Goal: Information Seeking & Learning: Learn about a topic

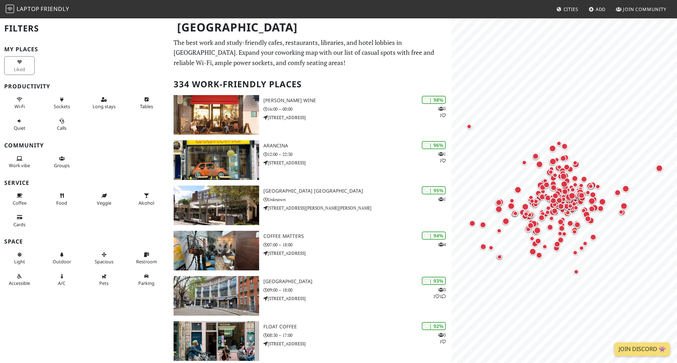
click at [346, 68] on p "The best work and study-friendly cafes, restaurants, libraries, and hotel lobbi…" at bounding box center [311, 52] width 274 height 30
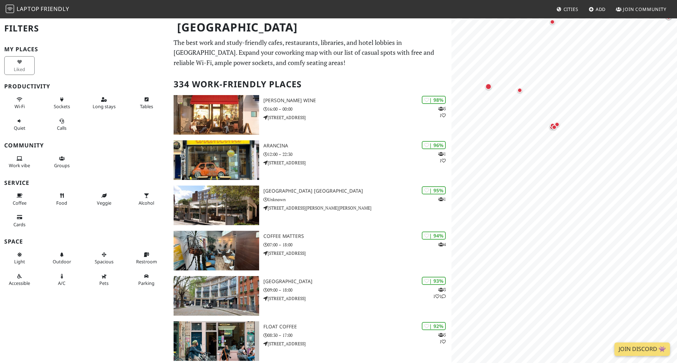
click at [567, 0] on html "Laptop Friendly Cities Add Join Community London Filters My Places Liked Produc…" at bounding box center [338, 181] width 677 height 363
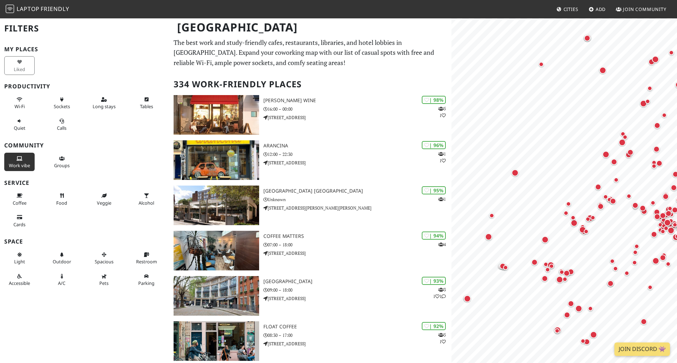
click at [21, 160] on icon at bounding box center [20, 159] width 6 height 5
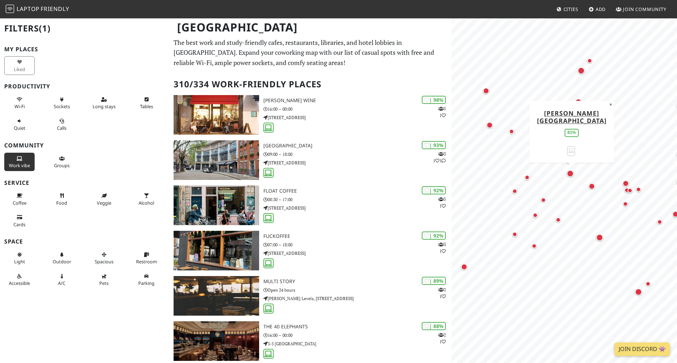
click at [569, 172] on div "Map marker" at bounding box center [570, 173] width 7 height 7
click at [592, 187] on div "Map marker" at bounding box center [592, 186] width 6 height 6
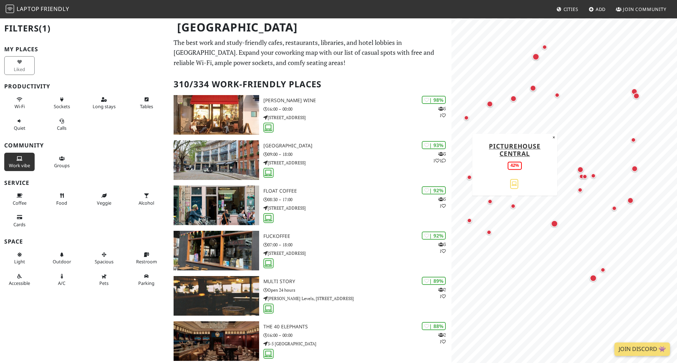
drag, startPoint x: 560, startPoint y: 222, endPoint x: 511, endPoint y: 208, distance: 50.7
click at [511, 208] on div "Map marker" at bounding box center [514, 208] width 8 height 8
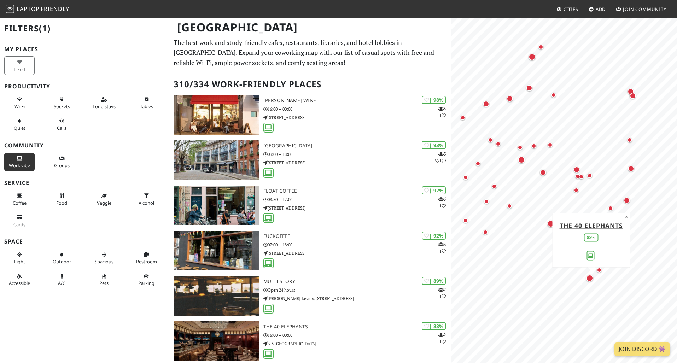
click at [590, 278] on div "Map marker" at bounding box center [589, 278] width 7 height 7
click at [633, 98] on div "Map marker" at bounding box center [633, 96] width 6 height 6
click at [550, 224] on div "Map marker" at bounding box center [550, 223] width 7 height 7
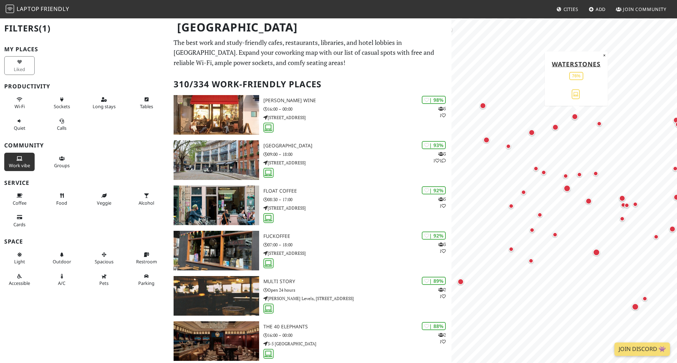
click at [574, 117] on div "Map marker" at bounding box center [575, 116] width 6 height 6
click at [350, 62] on p "The best work and study-friendly cafes, restaurants, libraries, and hotel lobbi…" at bounding box center [311, 52] width 274 height 30
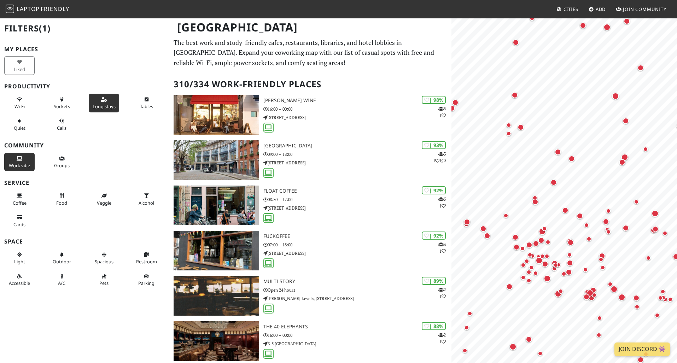
click at [105, 99] on icon at bounding box center [104, 100] width 6 height 5
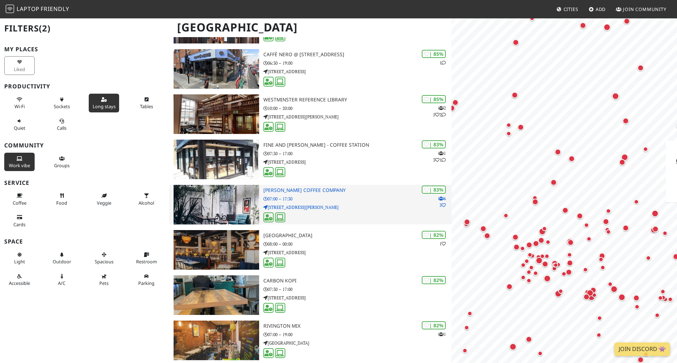
scroll to position [362, 0]
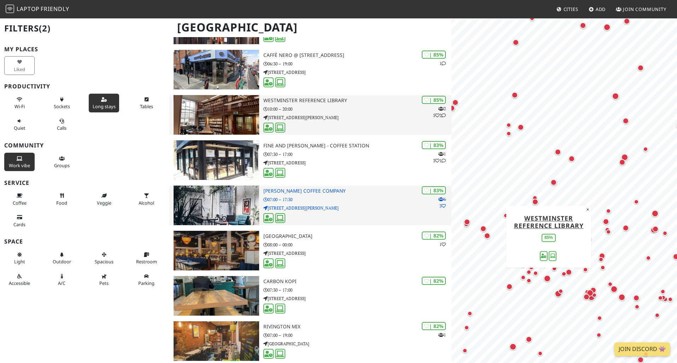
click at [325, 128] on div at bounding box center [357, 128] width 188 height 11
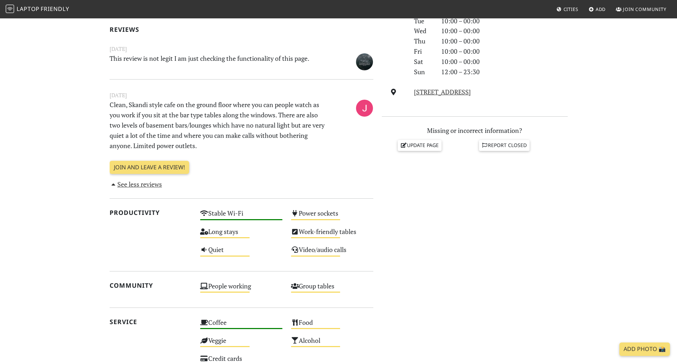
scroll to position [226, 0]
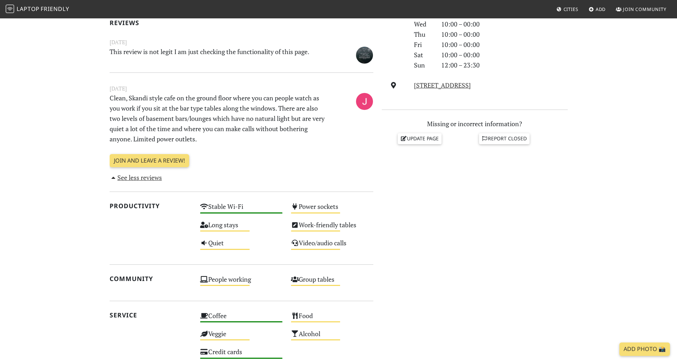
click at [54, 85] on section "[DATE] Visits: 2 Vibes: 0 📸 Been here There are no public reactions yet. Review…" at bounding box center [338, 215] width 677 height 553
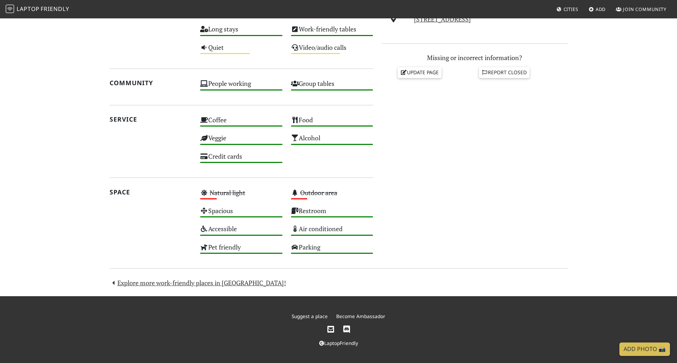
scroll to position [63, 0]
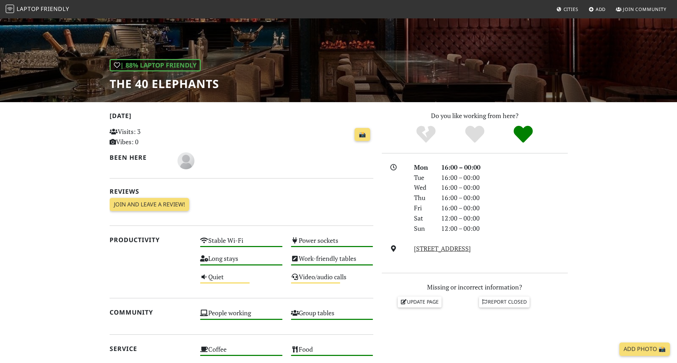
click at [138, 133] on p "Visits: 3 Vibes: 0" at bounding box center [151, 137] width 82 height 21
click at [58, 207] on section "Today Visits: 3 Vibes: 0 📸 Been here Reviews Join and leave a review! Join and …" at bounding box center [338, 314] width 677 height 424
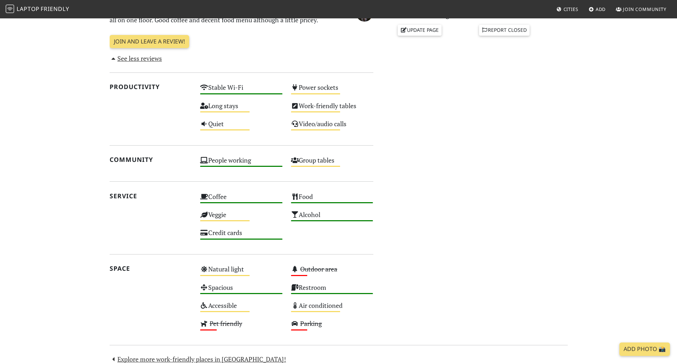
scroll to position [418, 0]
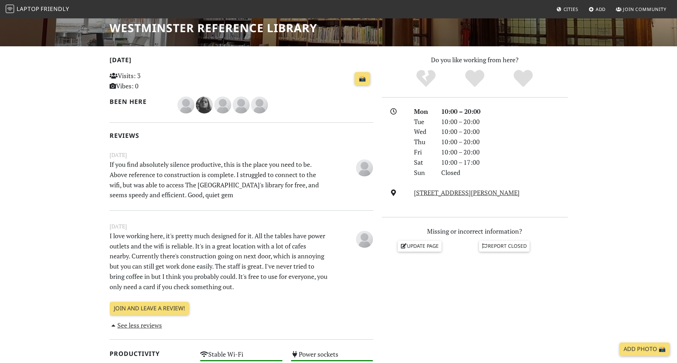
scroll to position [119, 0]
click at [82, 237] on section "[DATE] Visits: 3 Vibes: 0 📸 Been here Reviews [DATE] If you find absolutely sil…" at bounding box center [338, 342] width 677 height 593
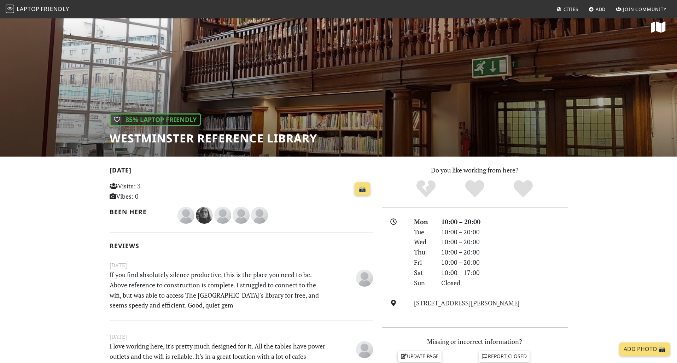
scroll to position [0, 0]
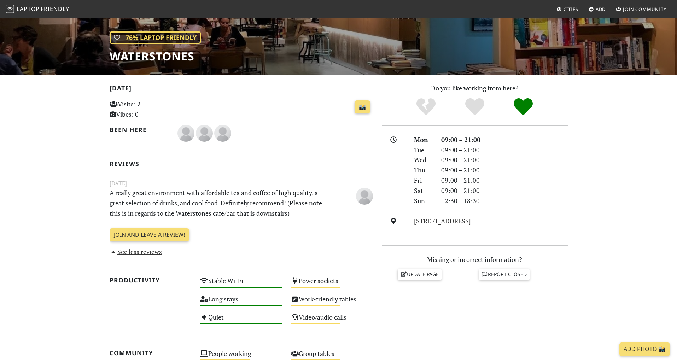
scroll to position [91, 0]
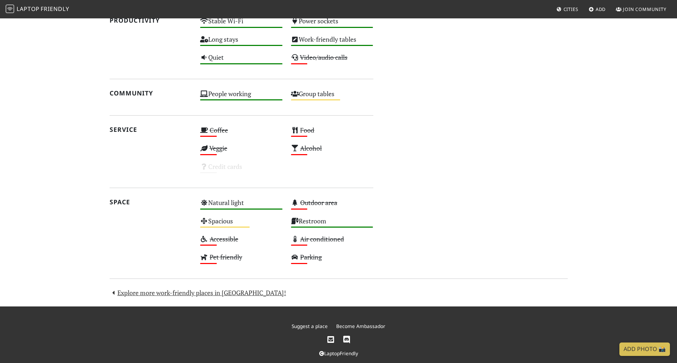
scroll to position [452, 0]
click at [129, 297] on div "[DATE] Visits: 3 Vibes: 0 📸 Been here Reviews [DATE] If you find absolutely sil…" at bounding box center [338, 9] width 467 height 576
click at [131, 293] on link "Explore more work-friendly places in [GEOGRAPHIC_DATA]!" at bounding box center [198, 292] width 177 height 8
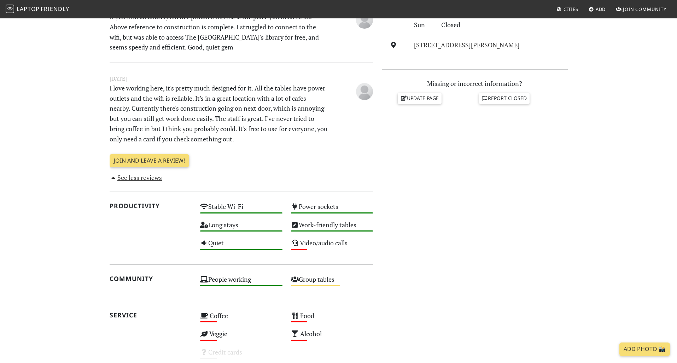
scroll to position [259, 0]
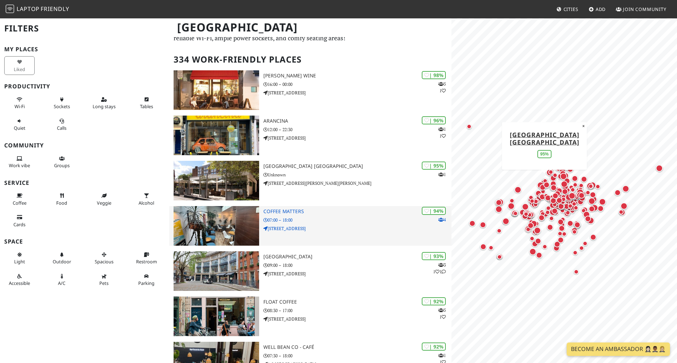
scroll to position [25, 0]
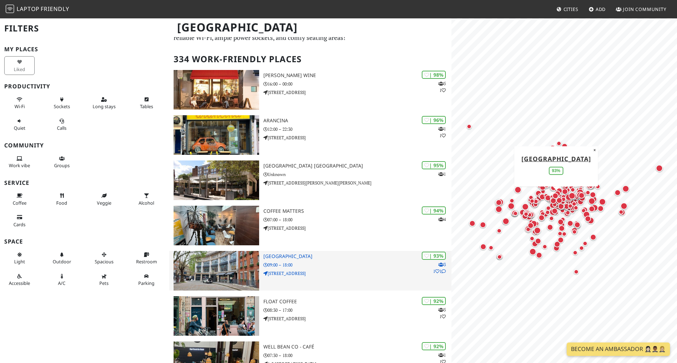
click at [326, 265] on p "09:00 – 18:00" at bounding box center [357, 265] width 188 height 7
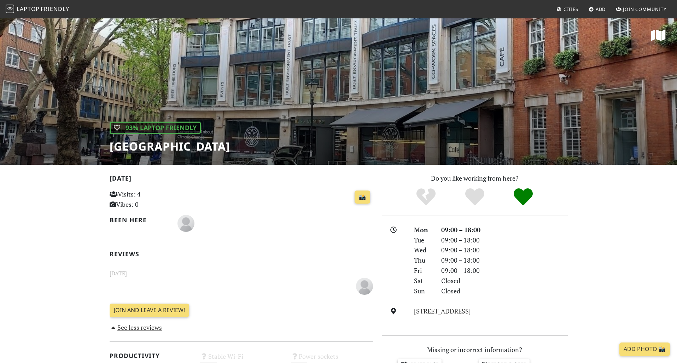
click at [41, 13] on link "Laptop Friendly" at bounding box center [38, 9] width 64 height 12
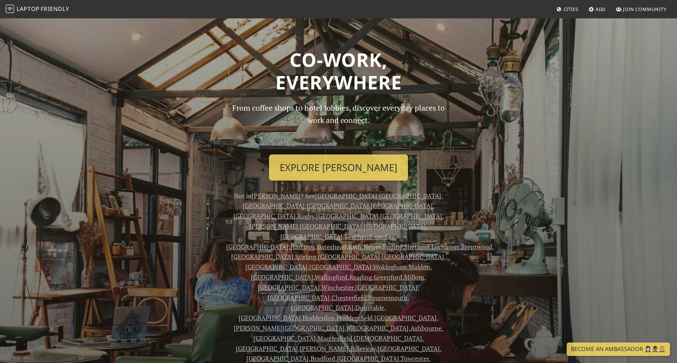
scroll to position [11, 0]
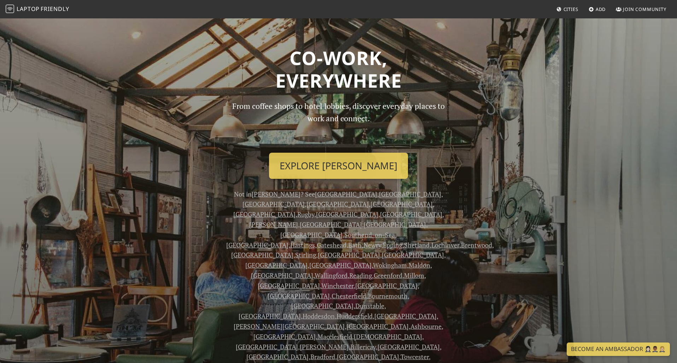
click at [160, 235] on div "From coffee shops to hotel lobbies, discover everyday places to work and connec…" at bounding box center [338, 256] width 467 height 313
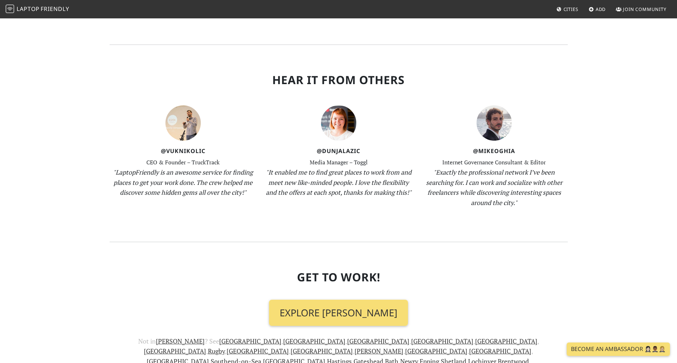
scroll to position [871, 0]
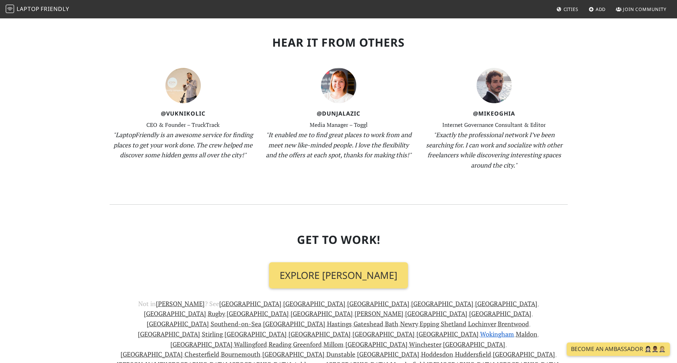
click at [480, 330] on link "Wokingham" at bounding box center [497, 334] width 34 height 8
click at [287, 340] on link "Reading" at bounding box center [280, 344] width 23 height 8
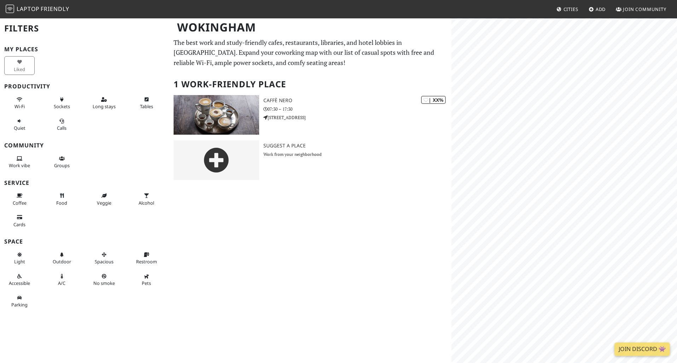
click at [431, 251] on div "Wokingham Filters My Places Liked Productivity Wi-Fi Sockets Long stays Tables …" at bounding box center [338, 190] width 677 height 345
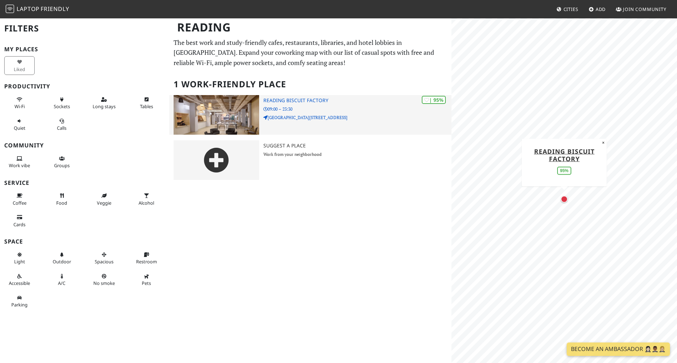
click at [311, 117] on p "[GEOGRAPHIC_DATA][STREET_ADDRESS]" at bounding box center [357, 117] width 188 height 7
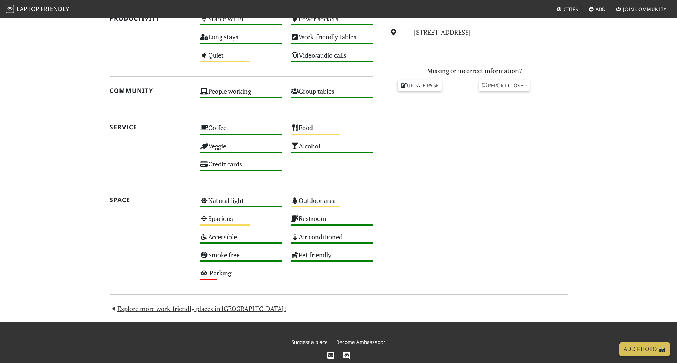
scroll to position [305, 0]
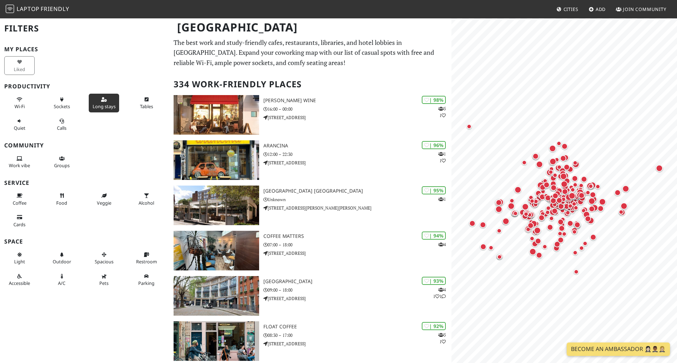
click at [104, 103] on span "Long stays" at bounding box center [104, 106] width 23 height 6
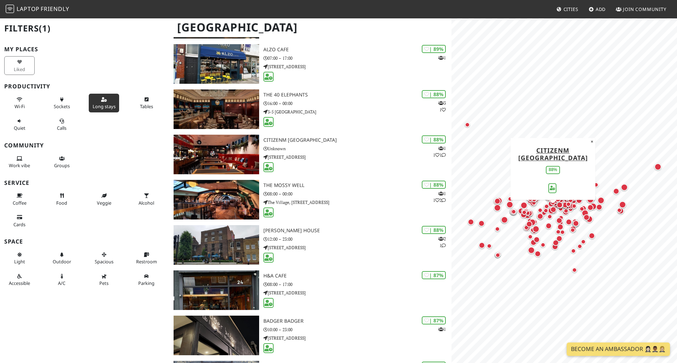
scroll to position [550, 0]
